Goal: Task Accomplishment & Management: Use online tool/utility

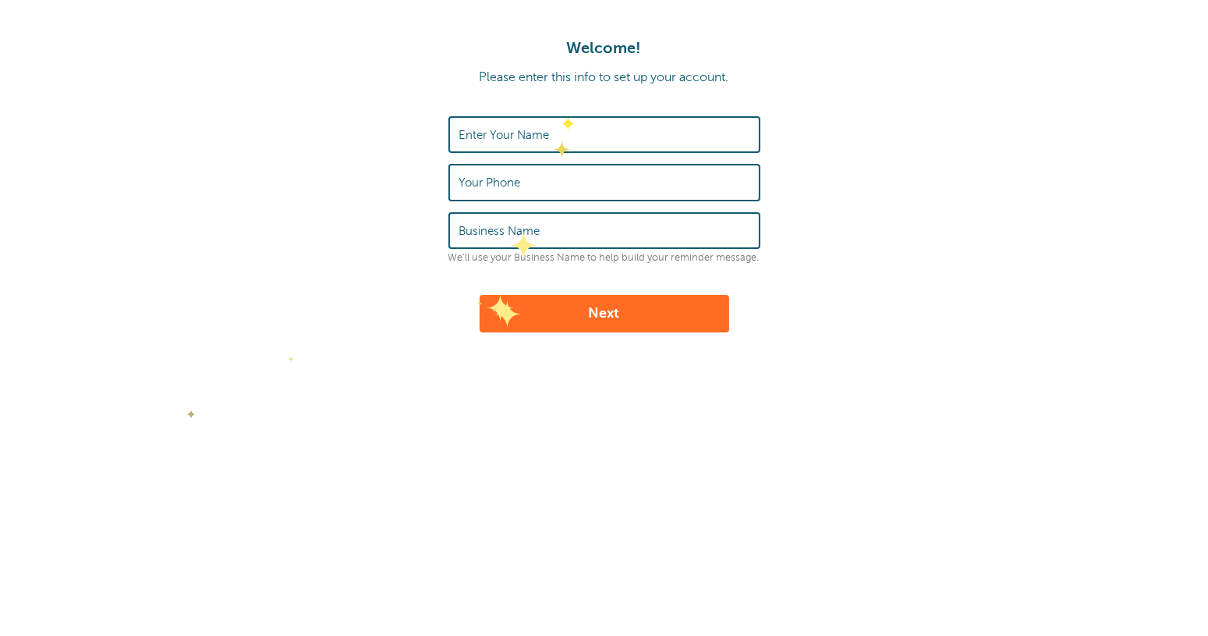
click at [562, 118] on input "Enter Your Name" at bounding box center [604, 135] width 290 height 34
type input "Cadlynne [PERSON_NAME]"
type input "7255020518"
type input "Allied Universal"
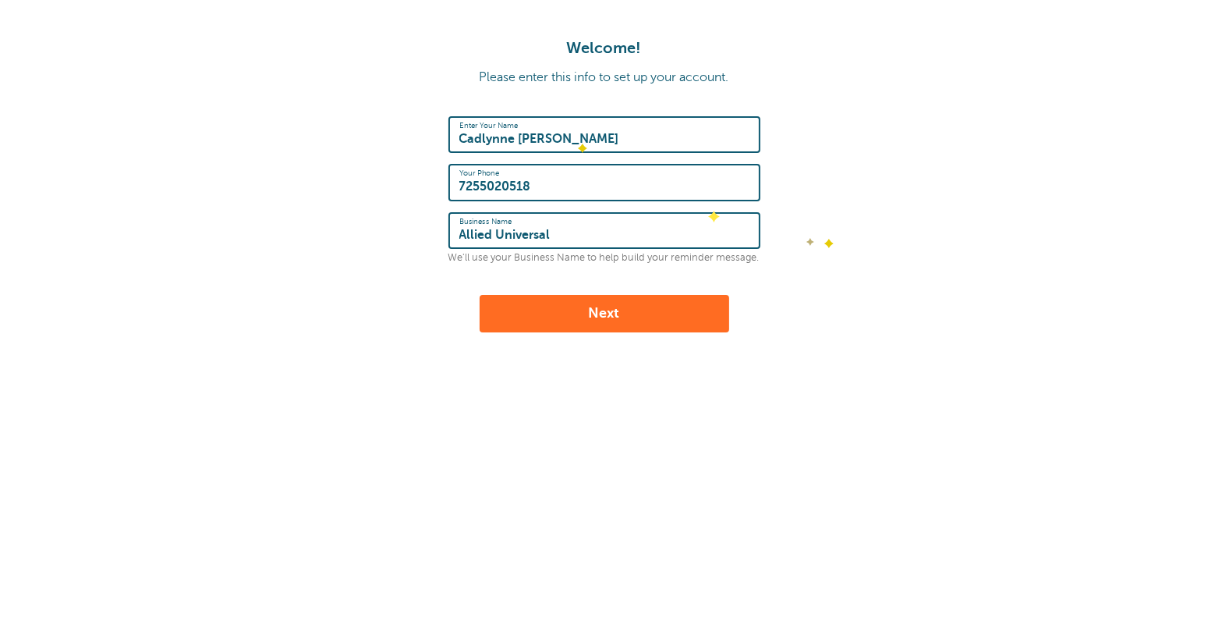
click at [826, 237] on form "Enter Your Name Cadlynne Dovel Your Phone 7255020518 Business Name Allied Unive…" at bounding box center [604, 224] width 1177 height 216
click at [622, 311] on button "Next" at bounding box center [605, 313] width 250 height 37
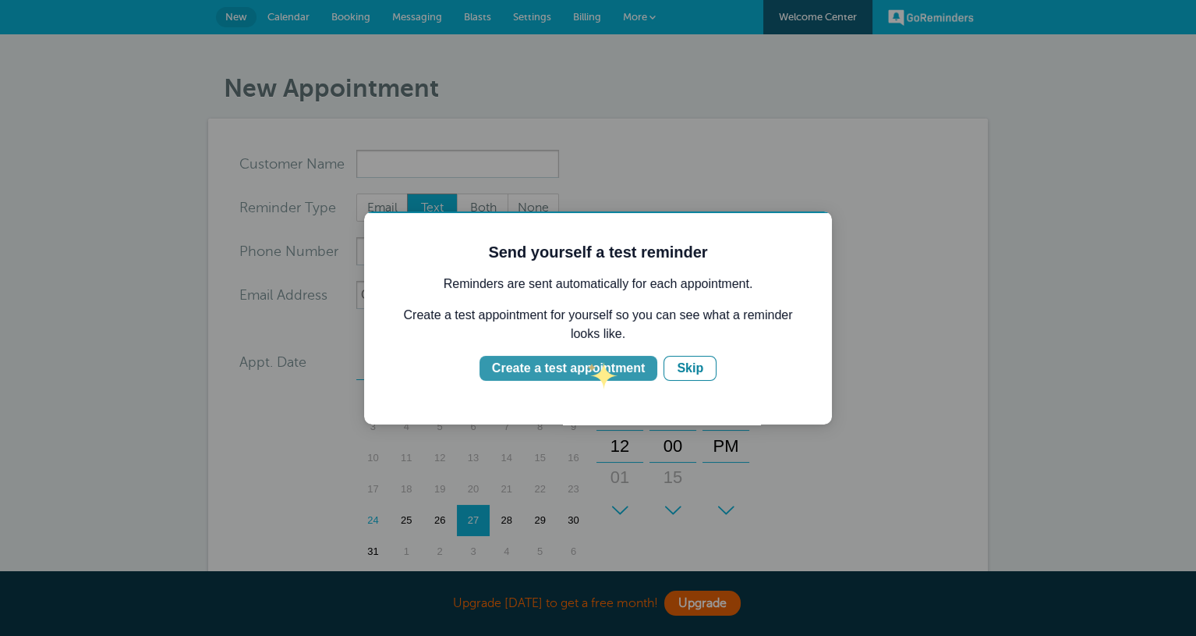
click at [586, 367] on div "Create a test appointment" at bounding box center [568, 368] width 153 height 19
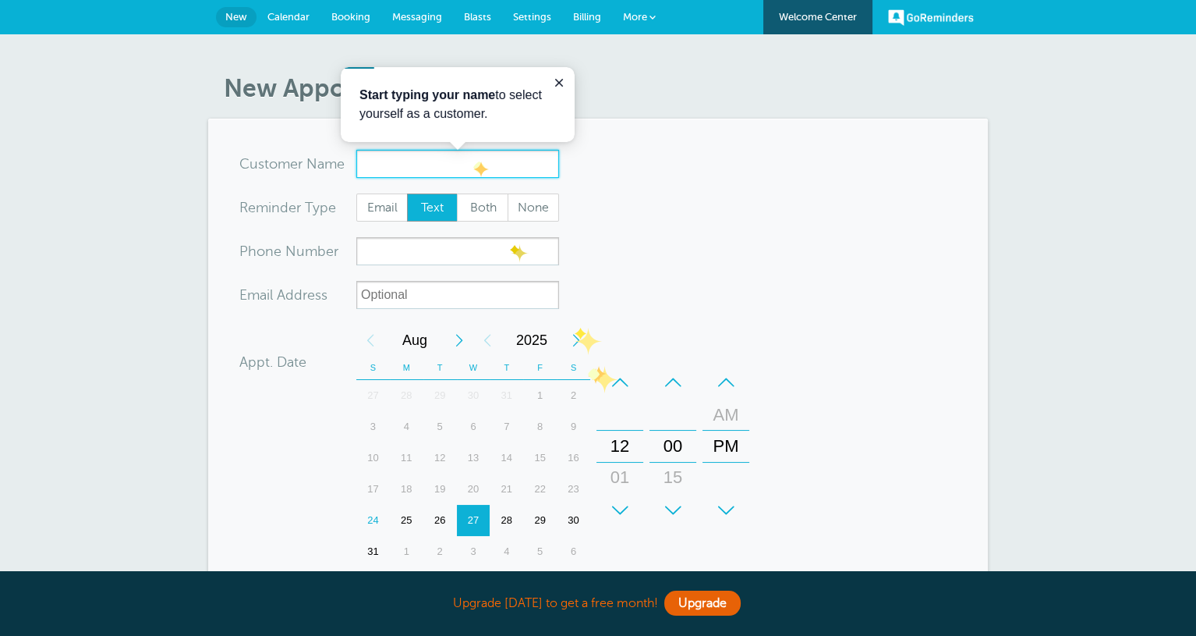
click at [470, 156] on input "x-no-autofill" at bounding box center [457, 164] width 203 height 28
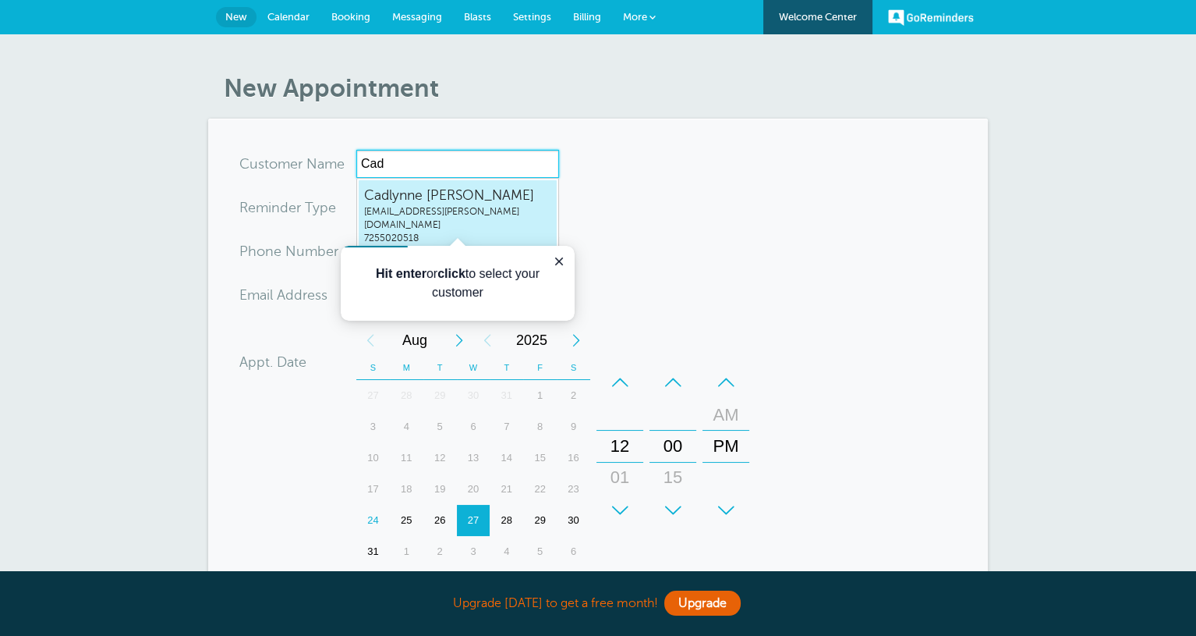
click at [446, 203] on span "Cadlynne Dovel" at bounding box center [457, 195] width 187 height 19
type input "CadlynneDovelcadlynne.dovel@aus.com7255020518"
type input "Cadlynne Dovel"
type input "7255020518"
type input "cadlynne.dovel@aus.com"
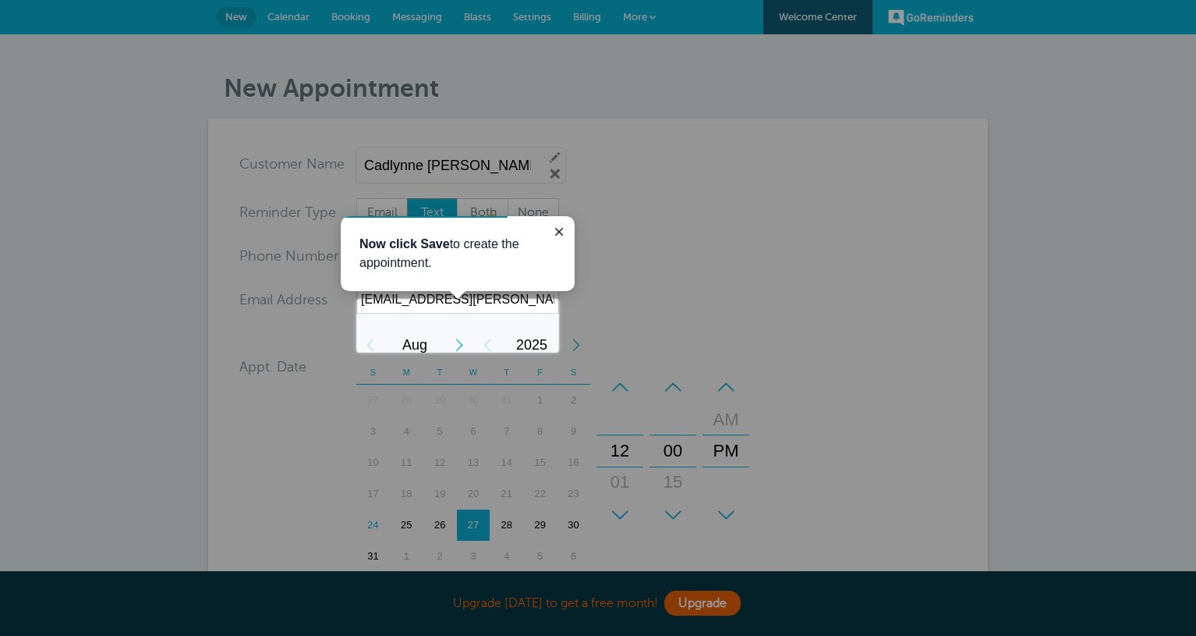
scroll to position [425, 0]
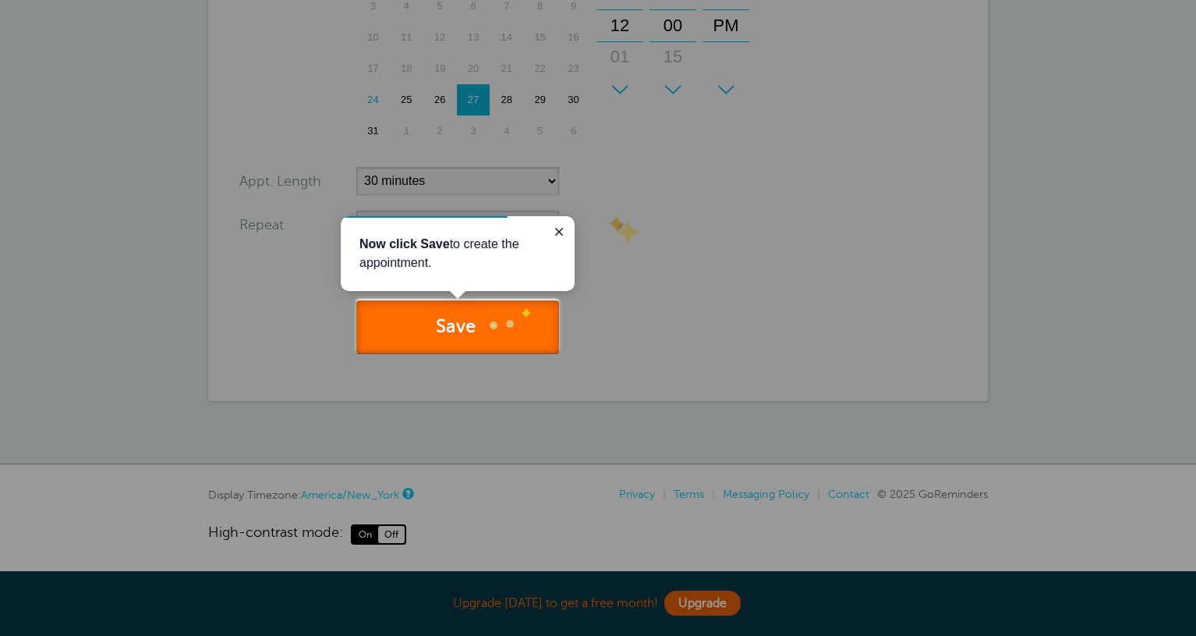
click at [484, 318] on button "Save" at bounding box center [457, 327] width 203 height 54
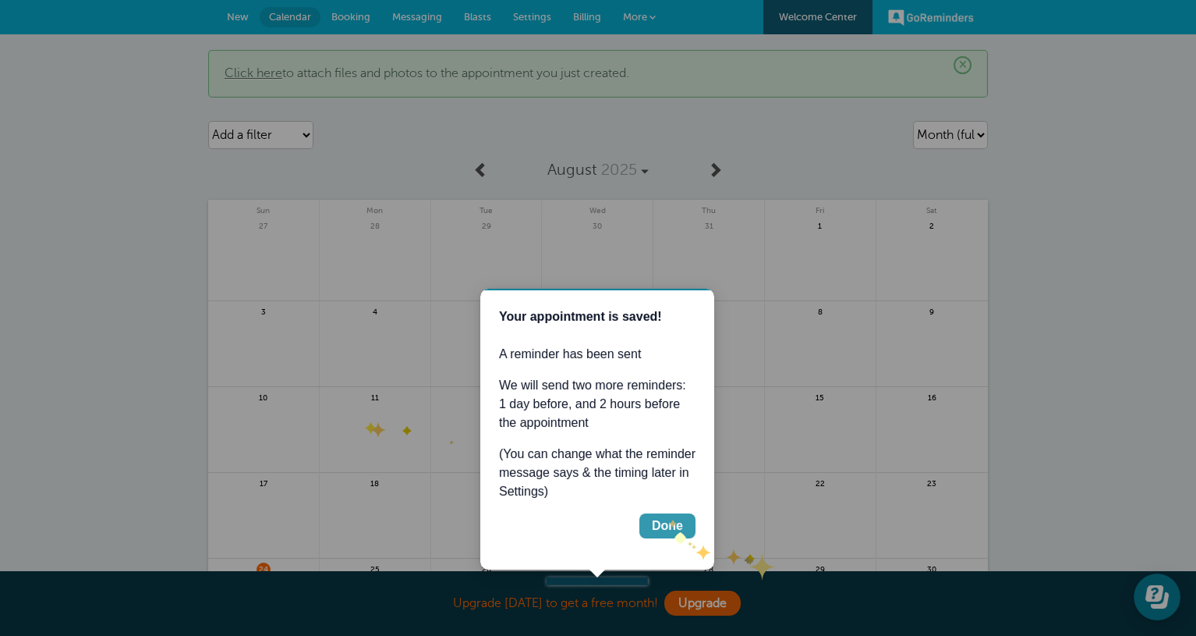
click at [671, 530] on div "Done" at bounding box center [667, 525] width 31 height 19
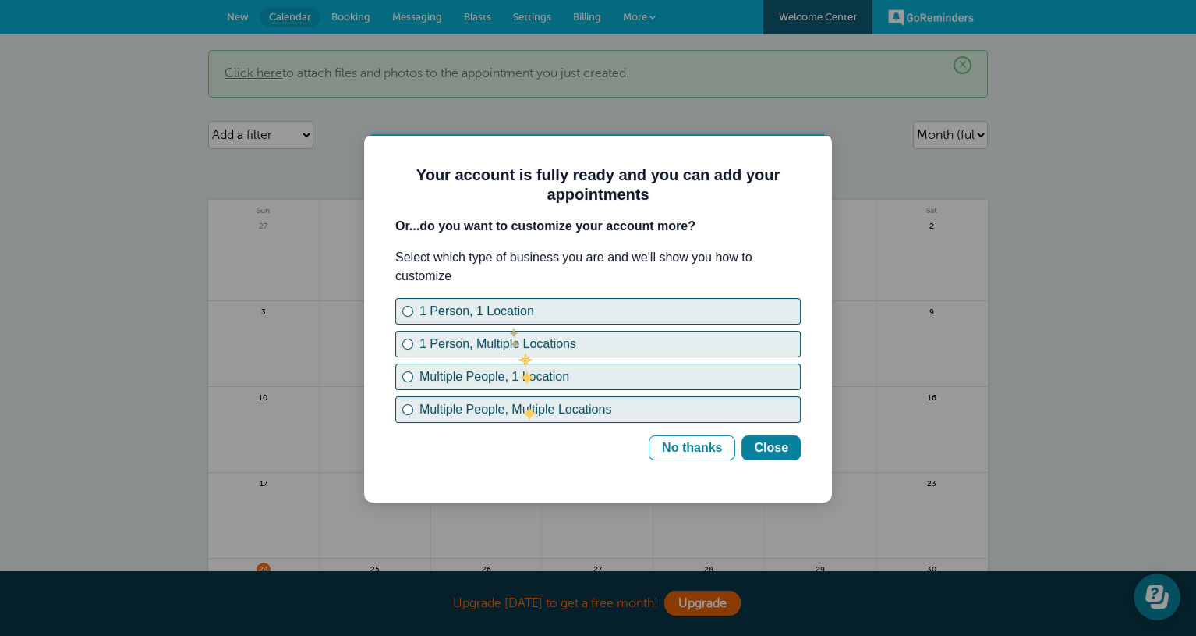
click at [510, 324] on div "1 Person, 1 Location 1 Person, Multiple Locations Multiple People, 1 Location M…" at bounding box center [598, 360] width 406 height 125
click at [515, 316] on div "1 Person, 1 Location" at bounding box center [610, 311] width 381 height 19
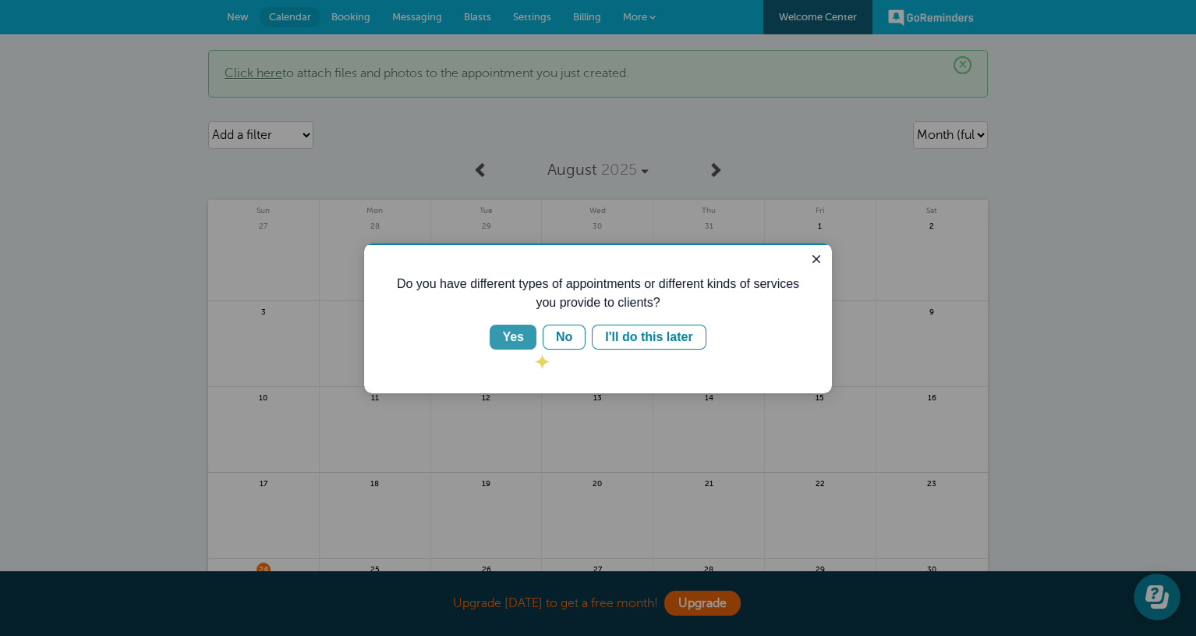
click at [523, 338] on div "Yes" at bounding box center [513, 337] width 22 height 19
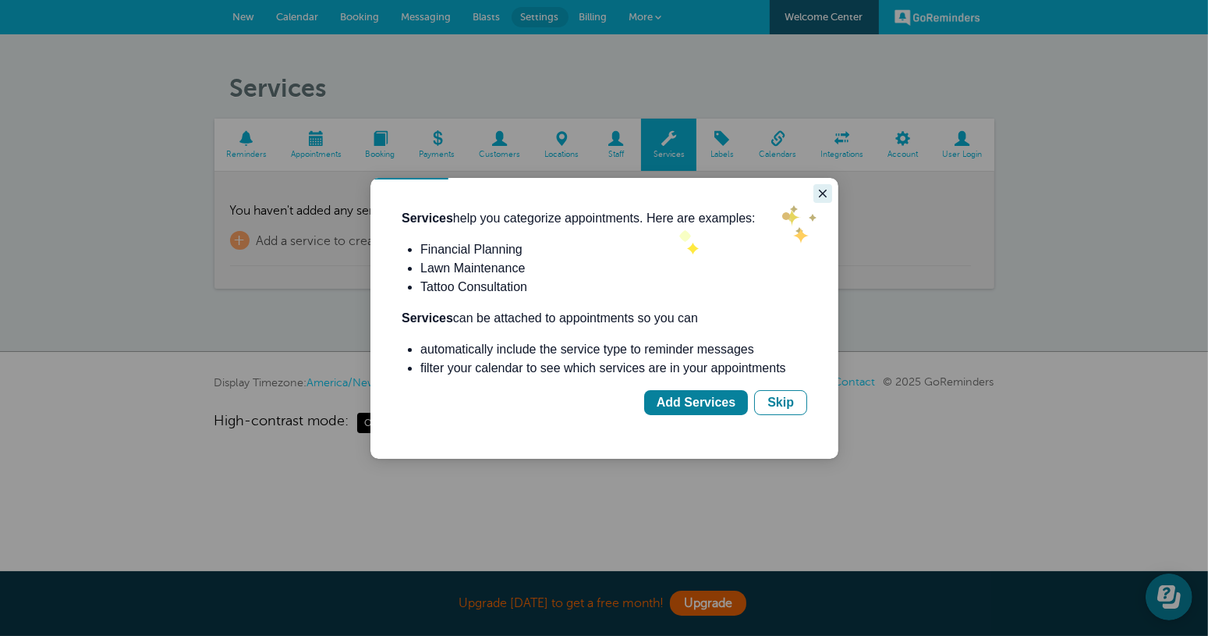
click at [813, 197] on button "Close guide" at bounding box center [822, 192] width 19 height 19
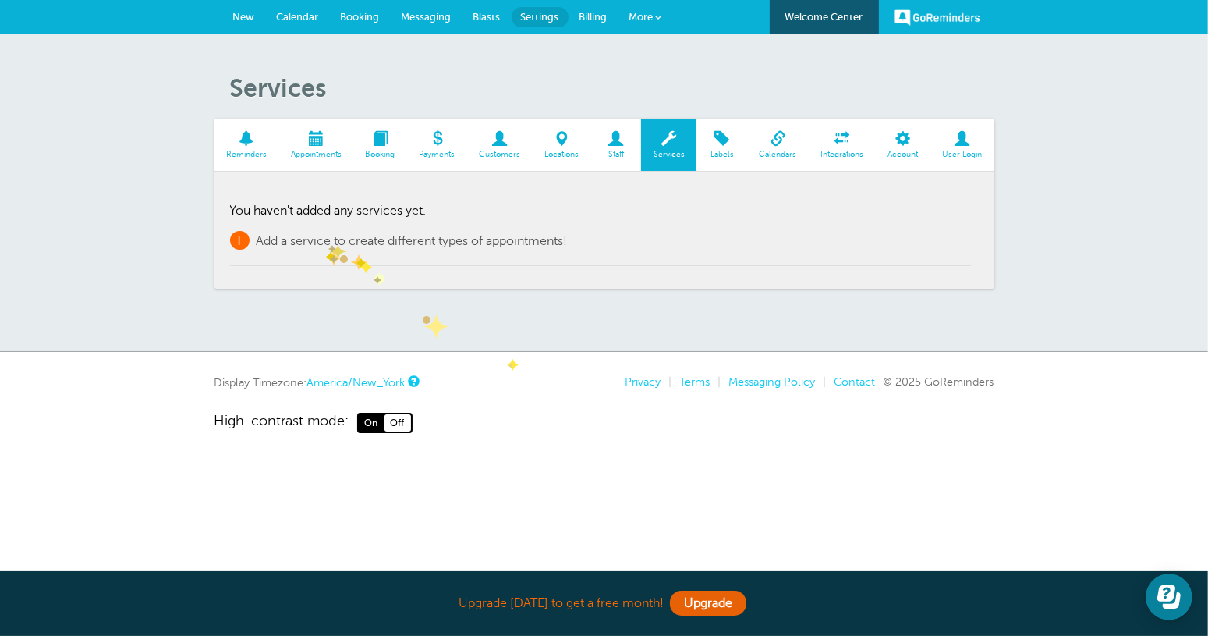
click at [328, 239] on span "Add a service to create different types of appointments!" at bounding box center [412, 241] width 311 height 14
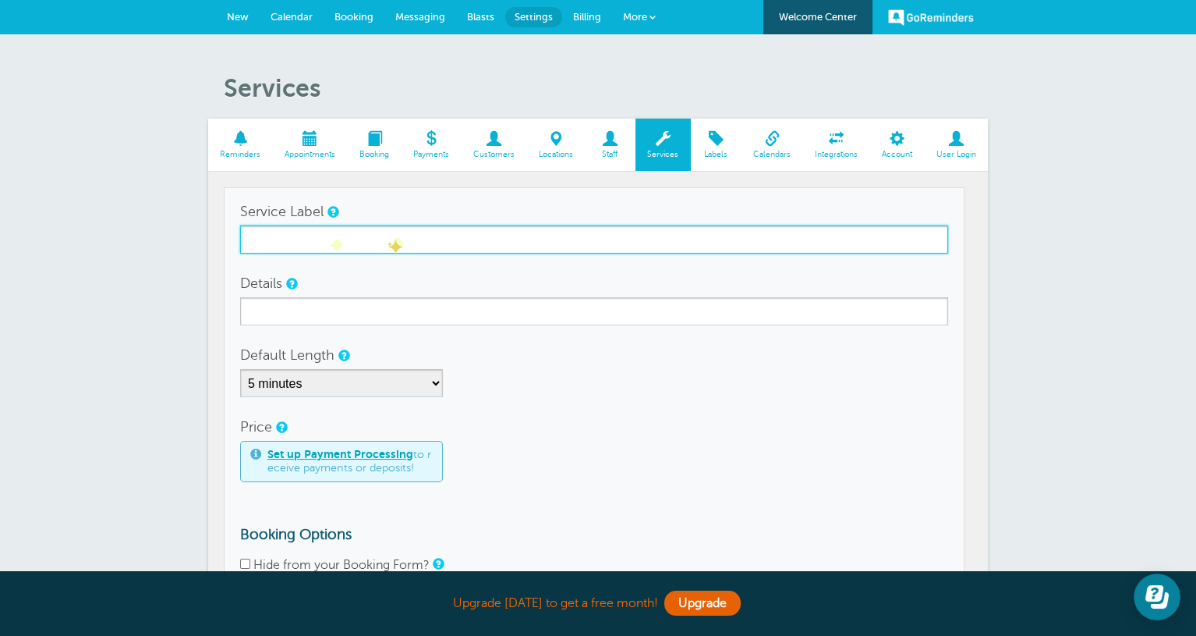
click at [392, 237] on input "Service Label" at bounding box center [594, 239] width 708 height 28
type input "Interview reminder"
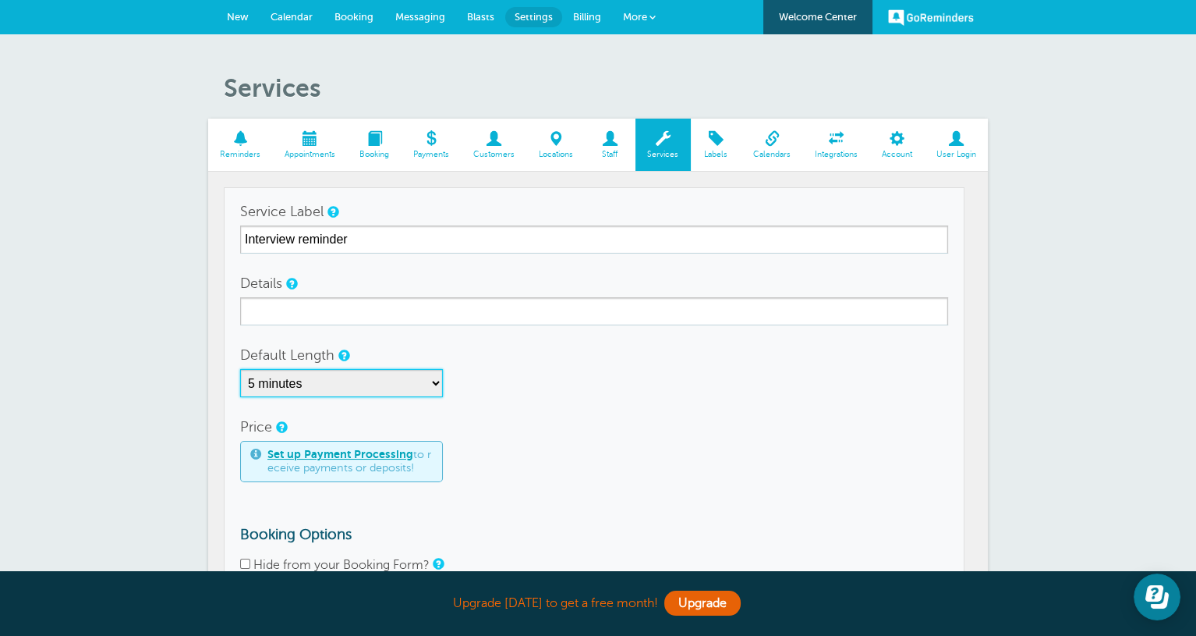
click at [331, 376] on select "5 minutes 10 minutes 15 minutes 20 minutes 25 minutes 30 minutes 35 minutes 40 …" at bounding box center [341, 383] width 203 height 28
select select "15"
click at [240, 369] on select "5 minutes 10 minutes 15 minutes 20 minutes 25 minutes 30 minutes 35 minutes 40 …" at bounding box center [341, 383] width 203 height 28
click at [576, 441] on div "Set up Payment Processing to receive payments or deposits!" at bounding box center [594, 461] width 708 height 41
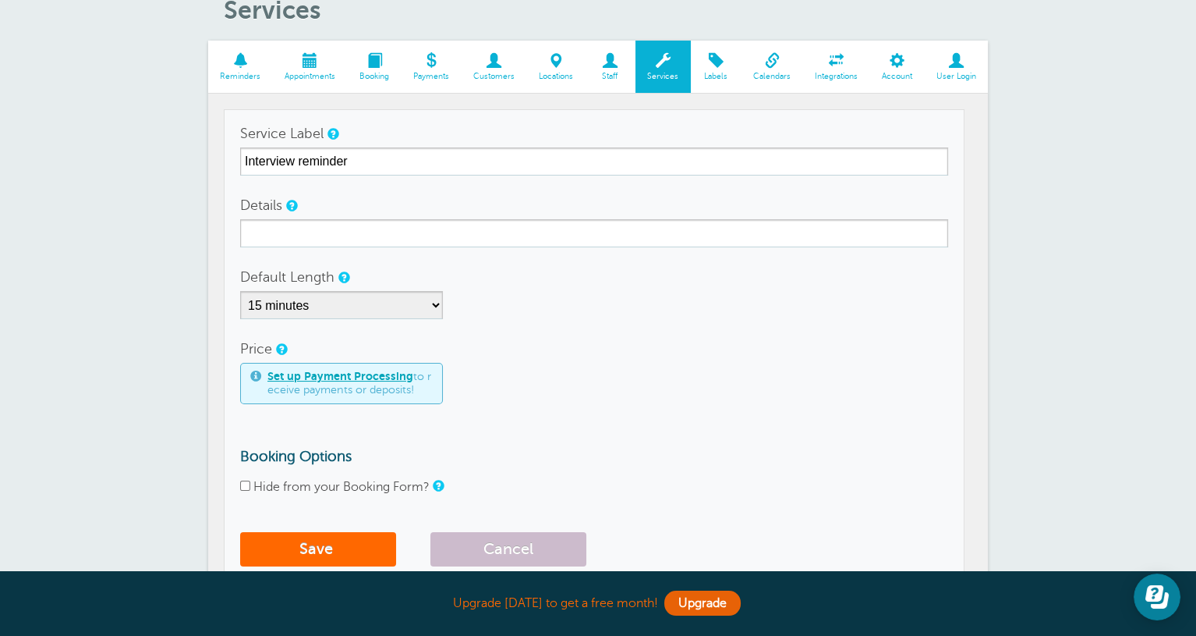
scroll to position [156, 0]
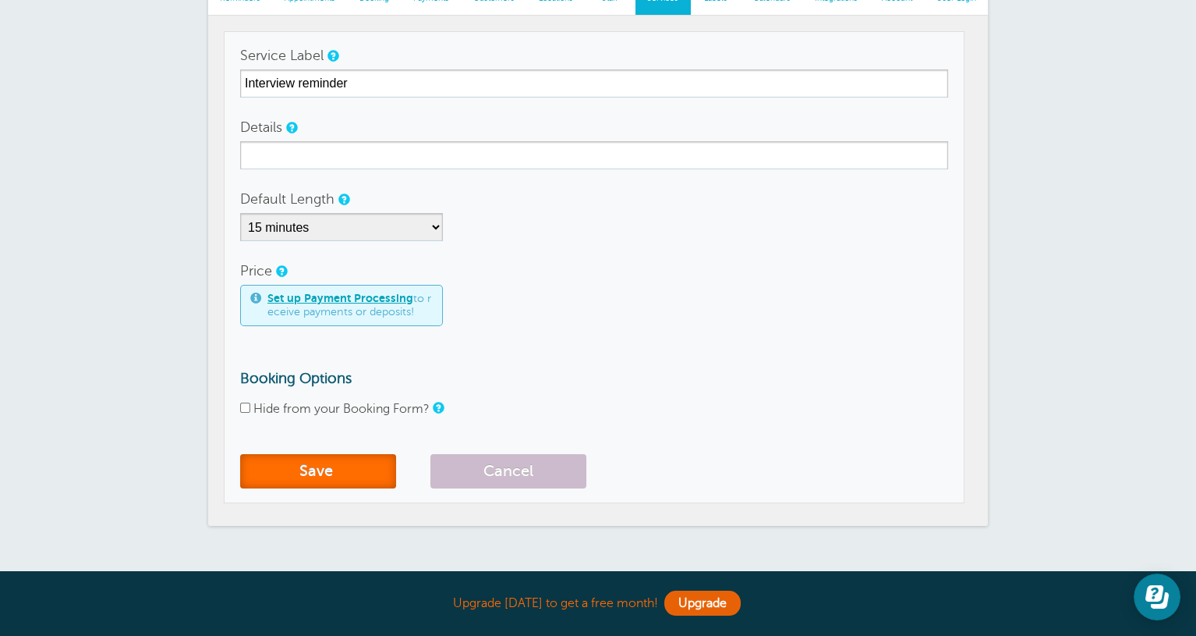
click at [348, 462] on button "Save" at bounding box center [318, 471] width 156 height 34
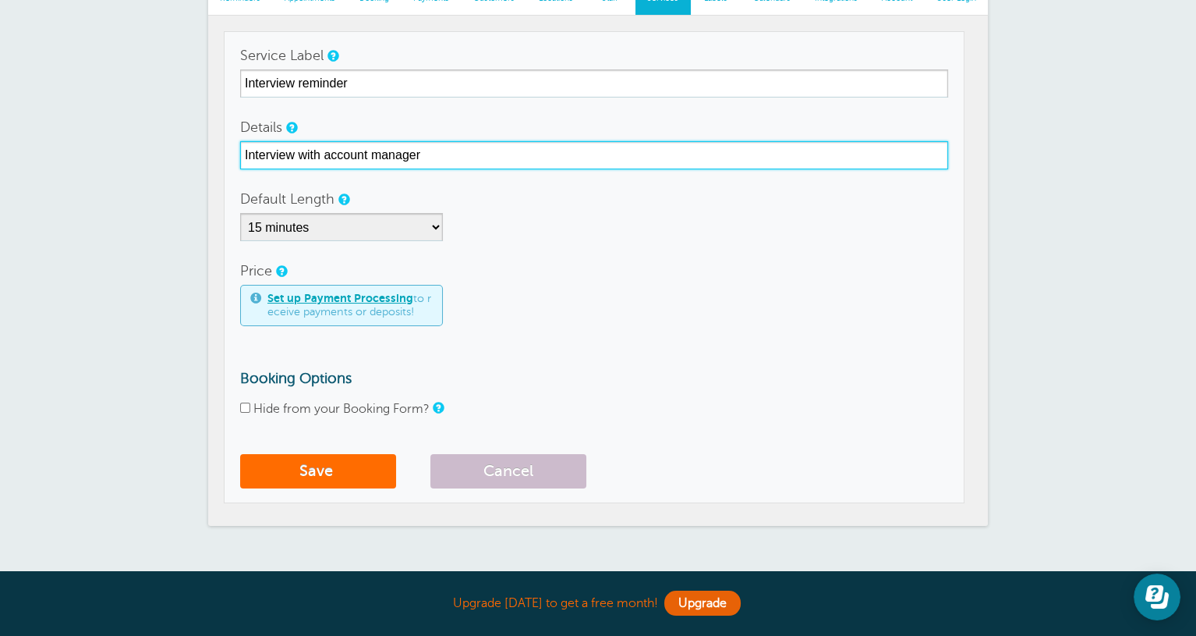
type input "Interview with account manager"
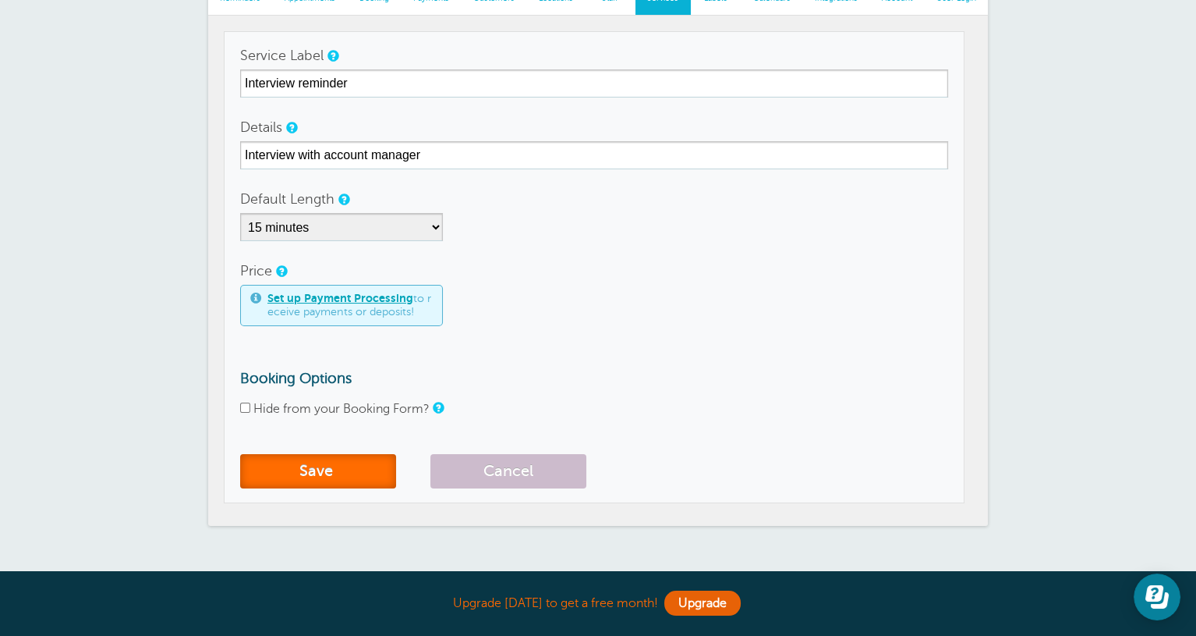
click at [331, 464] on button "Save" at bounding box center [318, 471] width 156 height 34
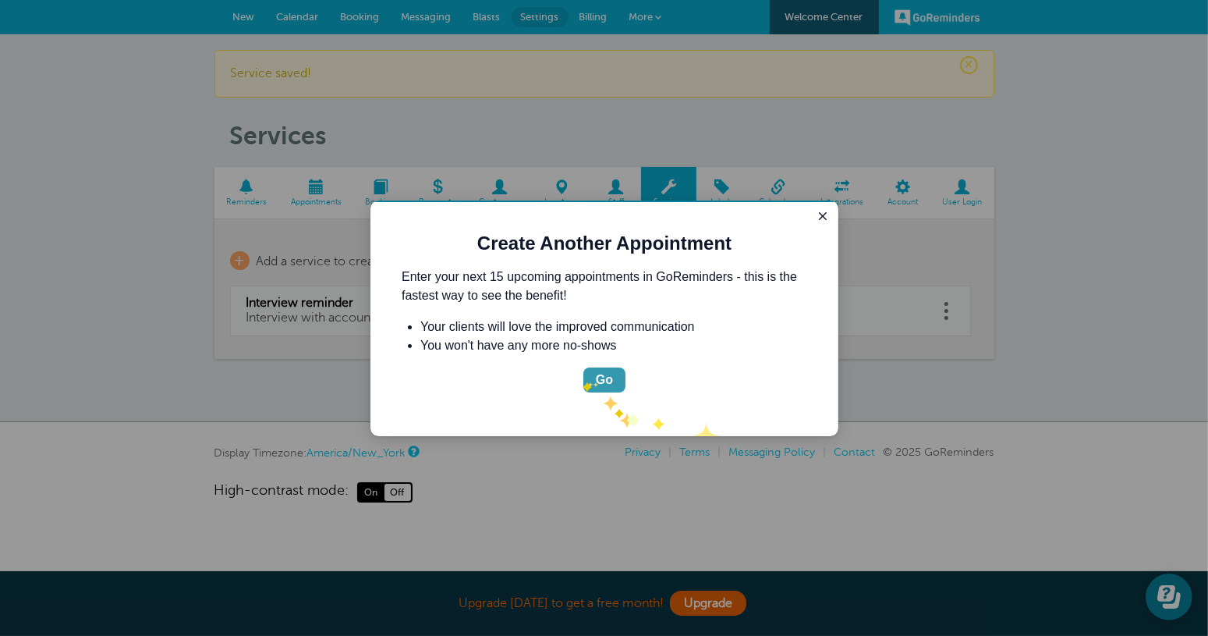
click at [592, 380] on button "Go" at bounding box center [604, 379] width 42 height 25
